Goal: Information Seeking & Learning: Learn about a topic

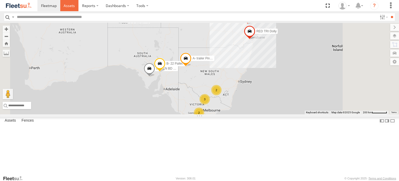
click at [69, 5] on span at bounding box center [69, 5] width 11 height 5
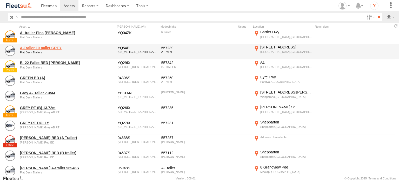
click at [44, 48] on link "A-Trailer 10 pallet GREY" at bounding box center [55, 47] width 71 height 5
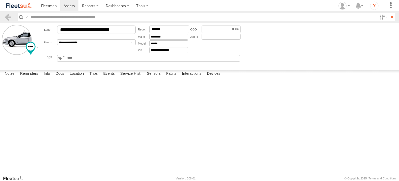
scroll to position [10, 0]
click at [111, 77] on label "Events" at bounding box center [109, 73] width 17 height 7
click at [193, 77] on label "Interactions" at bounding box center [192, 73] width 25 height 7
click at [48, 5] on span at bounding box center [49, 5] width 16 height 5
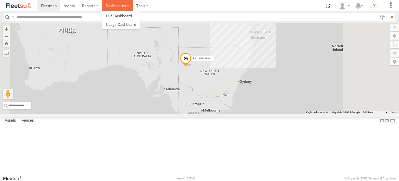
click at [121, 6] on label "Dashboards" at bounding box center [117, 5] width 31 height 11
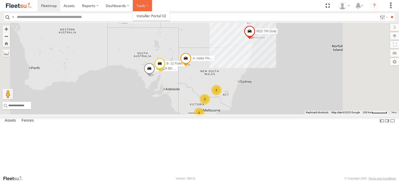
click at [147, 5] on label at bounding box center [142, 5] width 19 height 11
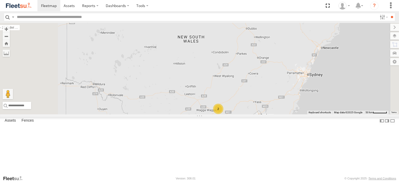
drag, startPoint x: 278, startPoint y: 106, endPoint x: 277, endPoint y: 90, distance: 16.2
click at [277, 89] on div "A- trailer Pins Barker RED B-trailer 41ft RT GREEN BD (A) RED TRI Dolly B- 22 P…" at bounding box center [199, 68] width 399 height 91
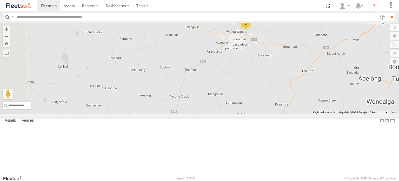
drag, startPoint x: 238, startPoint y: 91, endPoint x: 231, endPoint y: 95, distance: 8.3
click at [231, 95] on div "A- trailer Pins Barker RED B-trailer 41ft RT GREEN BD (A) RED TRI Dolly B- 22 P…" at bounding box center [199, 68] width 399 height 91
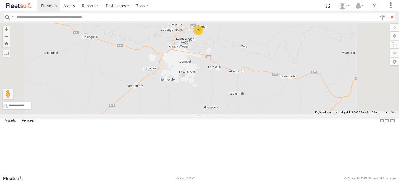
drag, startPoint x: 273, startPoint y: 83, endPoint x: 273, endPoint y: 105, distance: 21.6
click at [273, 105] on div "A- trailer Pins Barker RED B-trailer 41ft RT GREEN BD (A) RED TRI Dolly B- 22 P…" at bounding box center [199, 68] width 399 height 91
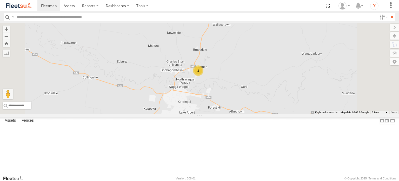
click at [203, 76] on div "2" at bounding box center [198, 70] width 10 height 10
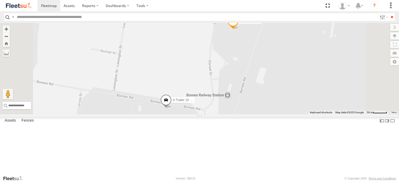
click at [239, 29] on span at bounding box center [232, 22] width 11 height 14
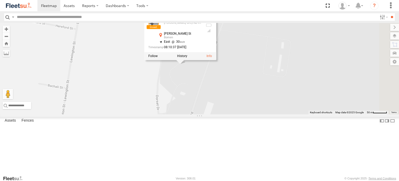
drag, startPoint x: 262, startPoint y: 74, endPoint x: 208, endPoint y: 109, distance: 64.2
click at [208, 109] on div "A- trailer Pins Barker RED B-trailer 41ft RT GREEN BD (A) RED TRI Dolly B- 22 P…" at bounding box center [199, 68] width 399 height 91
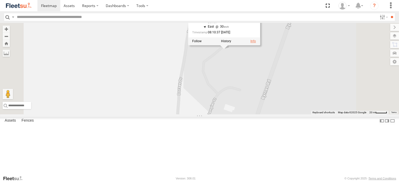
click at [256, 43] on link at bounding box center [252, 41] width 5 height 4
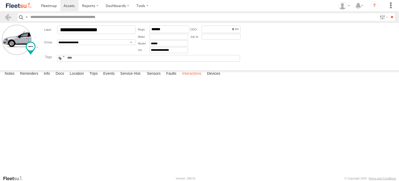
click at [190, 77] on label "Interactions" at bounding box center [192, 73] width 25 height 7
click at [109, 77] on label "Events" at bounding box center [109, 73] width 17 height 7
click at [108, 77] on label "Events" at bounding box center [109, 73] width 17 height 7
click at [0, 0] on label "Review Device" at bounding box center [0, 0] width 0 height 0
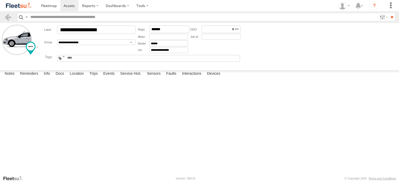
click at [0, 0] on div "Event Parameters/Sensors" at bounding box center [0, 0] width 0 height 0
click at [0, 0] on label "×" at bounding box center [0, 0] width 0 height 0
click at [0, 0] on label "Investigate Device" at bounding box center [0, 0] width 0 height 0
click at [0, 0] on label "×" at bounding box center [0, 0] width 0 height 0
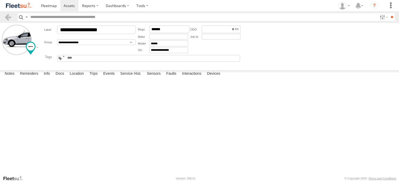
click at [0, 0] on label "Investigate Device" at bounding box center [0, 0] width 0 height 0
click at [0, 0] on label "×" at bounding box center [0, 0] width 0 height 0
click at [50, 4] on span at bounding box center [49, 5] width 16 height 5
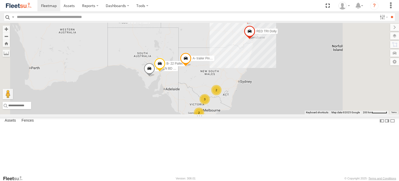
scroll to position [48, 0]
click at [0, 0] on div "RED TRI Dolly" at bounding box center [0, 0] width 0 height 0
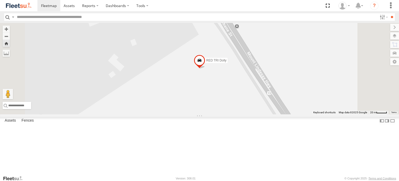
click at [228, 63] on label "RED TRI Dolly" at bounding box center [214, 60] width 25 height 5
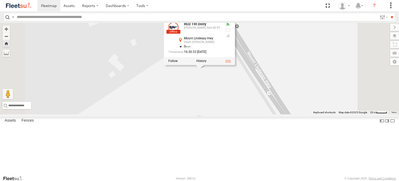
click at [231, 63] on link at bounding box center [227, 61] width 5 height 4
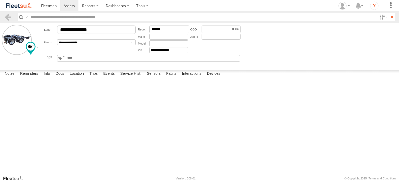
scroll to position [21, 0]
click at [77, 77] on label "Location" at bounding box center [76, 73] width 19 height 7
click at [113, 77] on label "Events" at bounding box center [109, 73] width 17 height 7
click at [76, 77] on label "Location" at bounding box center [76, 73] width 19 height 7
click at [45, 77] on label "Info" at bounding box center [46, 73] width 11 height 7
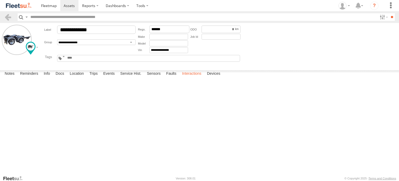
click at [196, 77] on label "Interactions" at bounding box center [192, 73] width 25 height 7
click at [49, 5] on span at bounding box center [49, 5] width 16 height 5
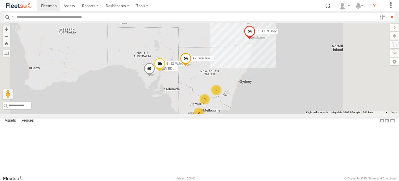
scroll to position [48, 0]
click at [0, 0] on div "RED B-trailer 41ft RT" at bounding box center [0, 0] width 0 height 0
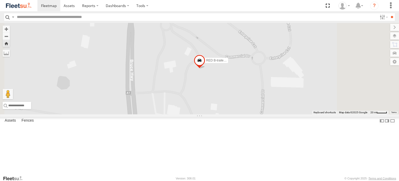
click at [236, 62] on span "RED B-trailer 41ft RT" at bounding box center [220, 60] width 29 height 4
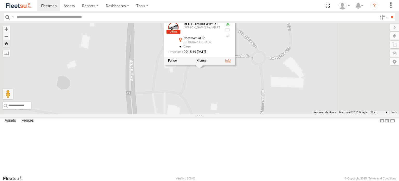
click at [231, 63] on link at bounding box center [227, 61] width 5 height 4
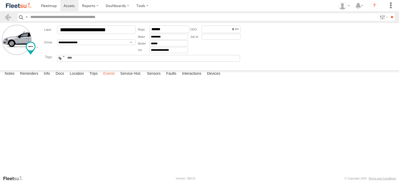
click at [110, 77] on label "Events" at bounding box center [109, 73] width 17 height 7
